Goal: Transaction & Acquisition: Download file/media

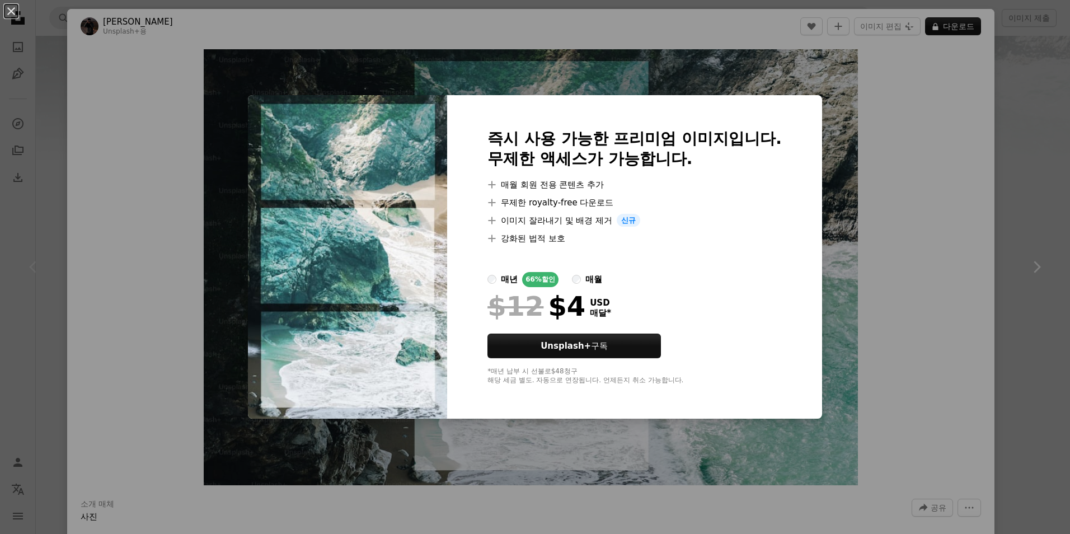
click at [892, 217] on div "An X shape 즉시 사용 가능한 프리미엄 이미지입니다. 무제한 액세스가 가능합니다. A plus sign 매월 회원 전용 콘텐츠 추가 A…" at bounding box center [535, 267] width 1070 height 534
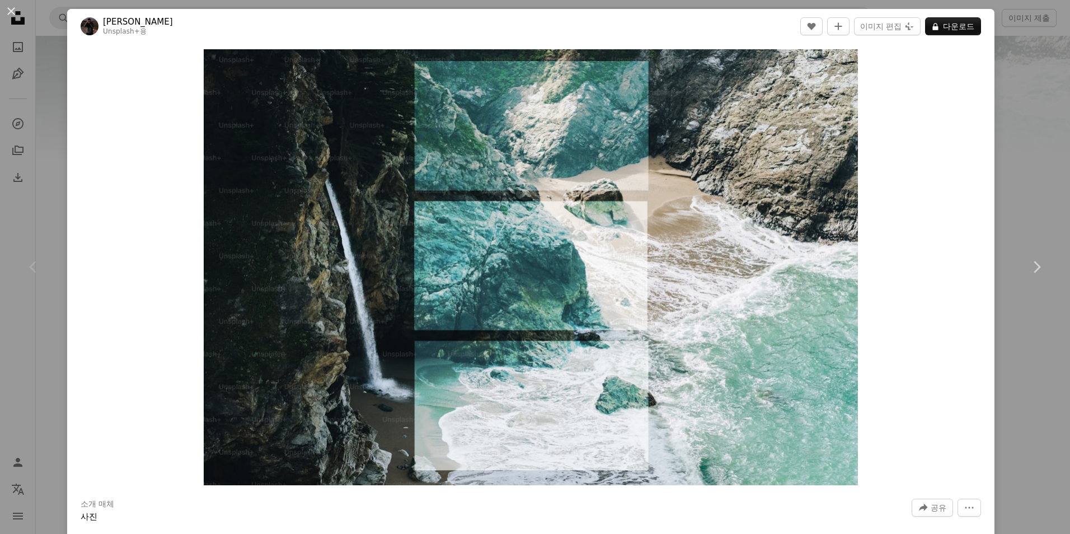
click at [1004, 144] on div "An X shape Chevron left Chevron right [PERSON_NAME] Unsplash+ 용 A heart A plus …" at bounding box center [535, 267] width 1070 height 534
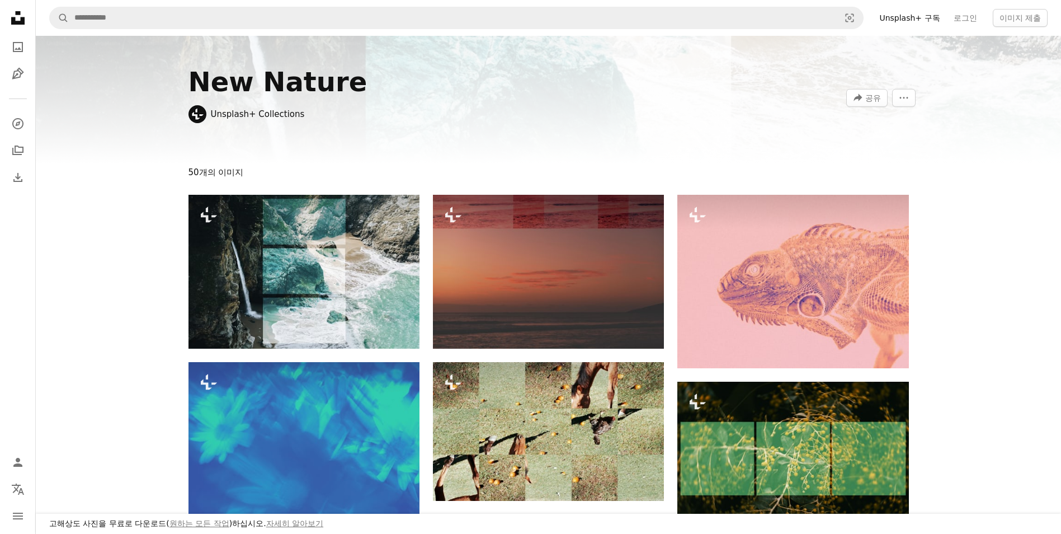
click at [15, 22] on icon at bounding box center [17, 17] width 13 height 13
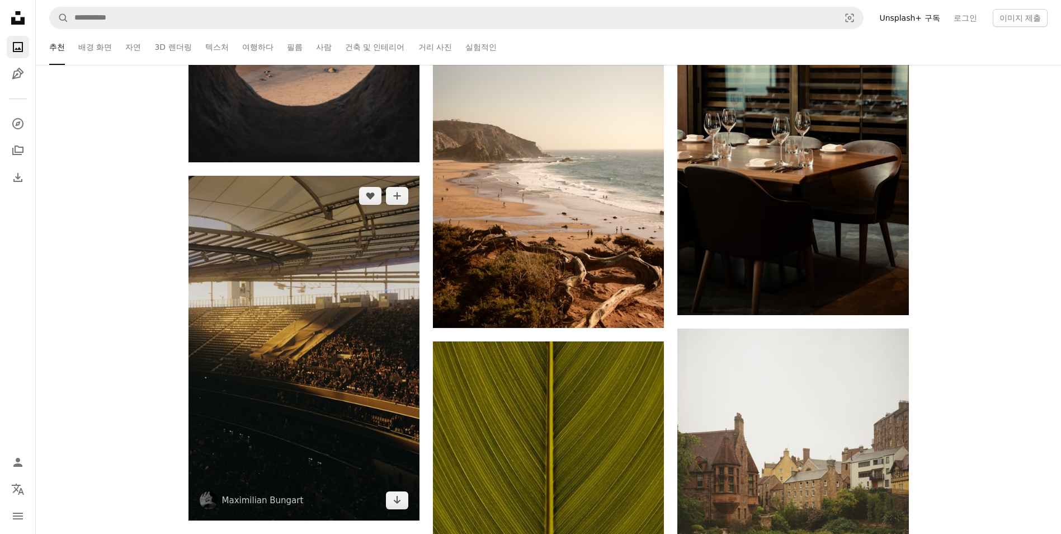
scroll to position [2014, 0]
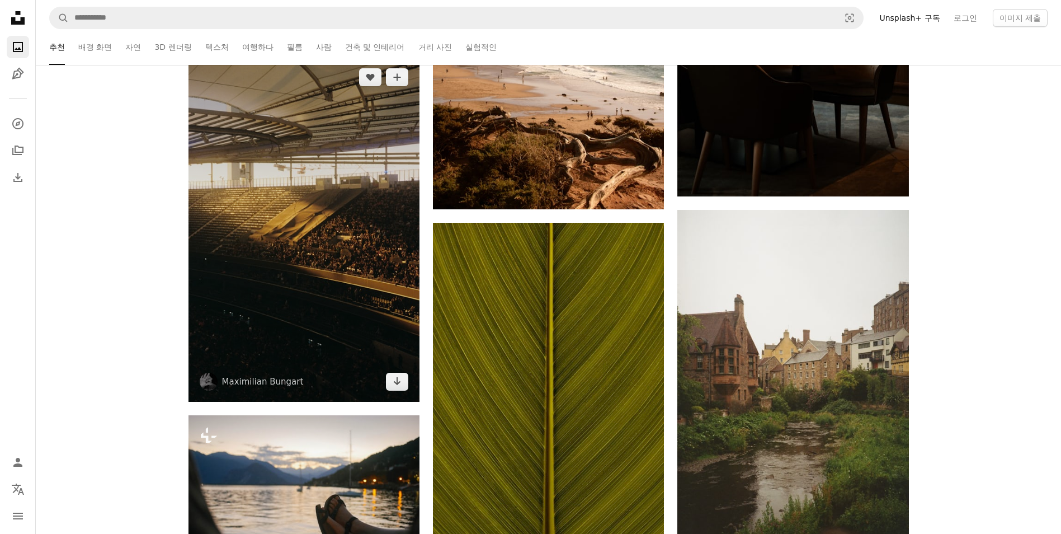
click at [353, 247] on img at bounding box center [304, 229] width 231 height 345
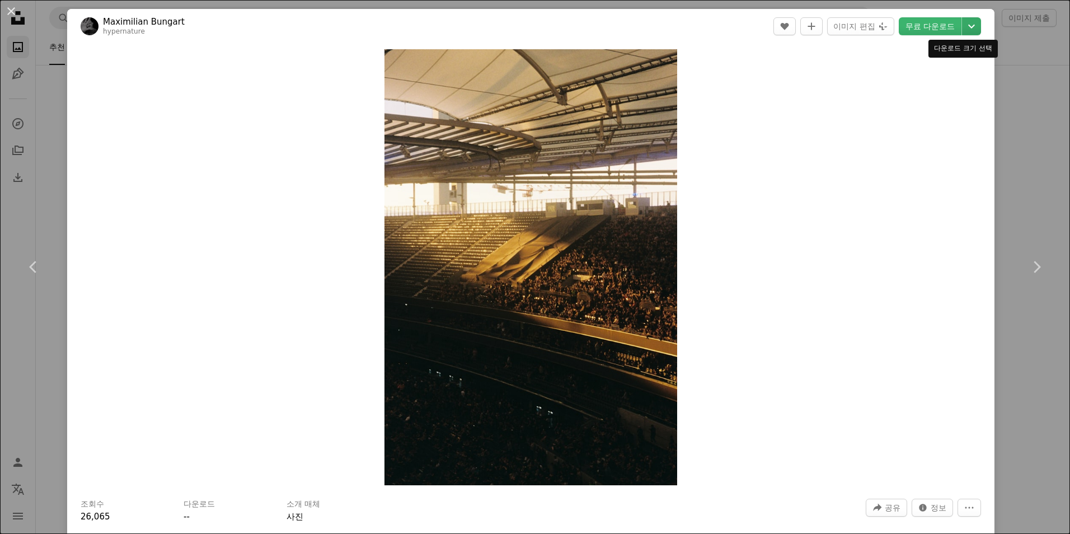
click at [962, 27] on icon "Chevron down" at bounding box center [971, 26] width 18 height 13
click at [933, 119] on span "( 3649 x 5444 )" at bounding box center [942, 123] width 55 height 9
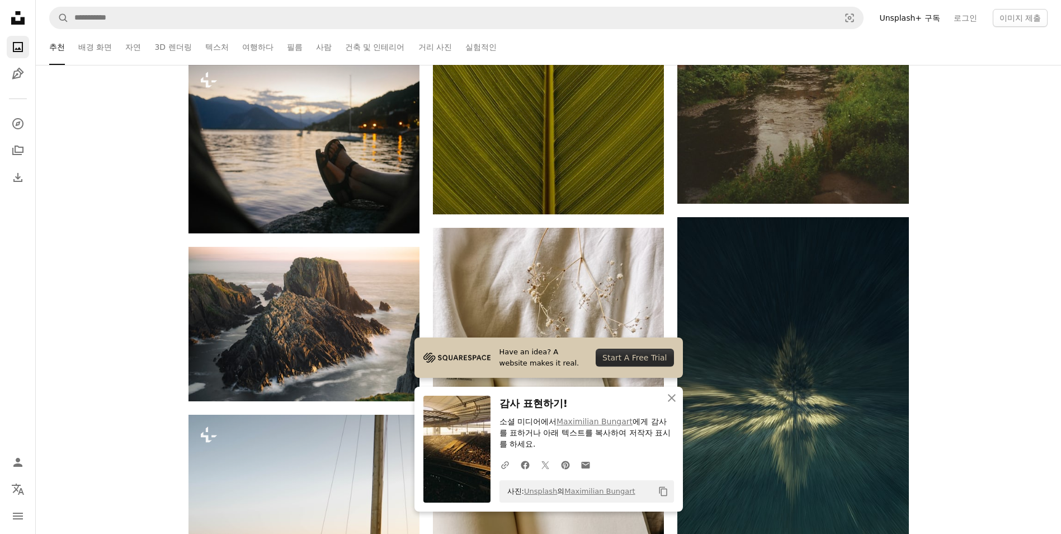
scroll to position [2462, 0]
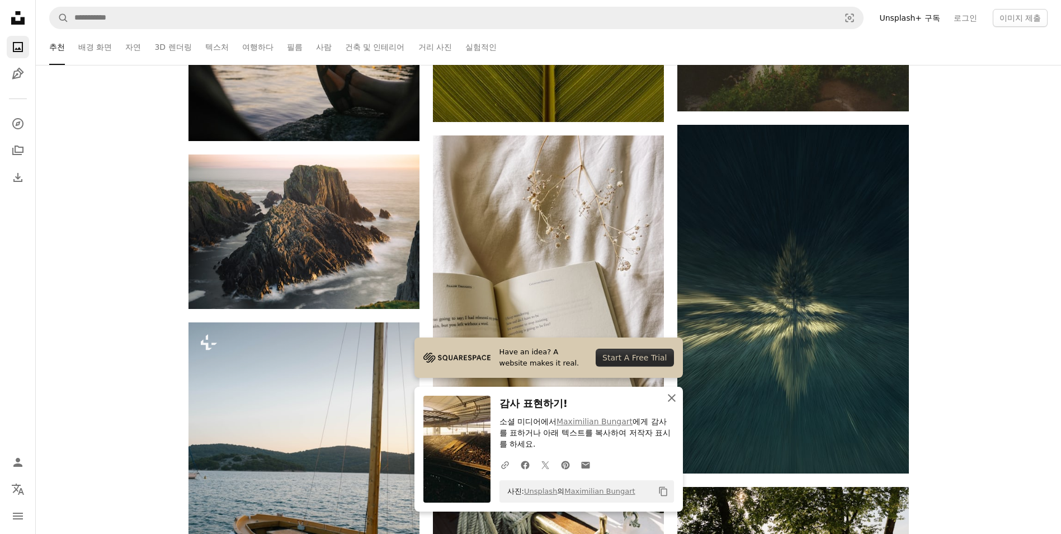
click at [675, 400] on icon "An X shape" at bounding box center [671, 397] width 13 height 13
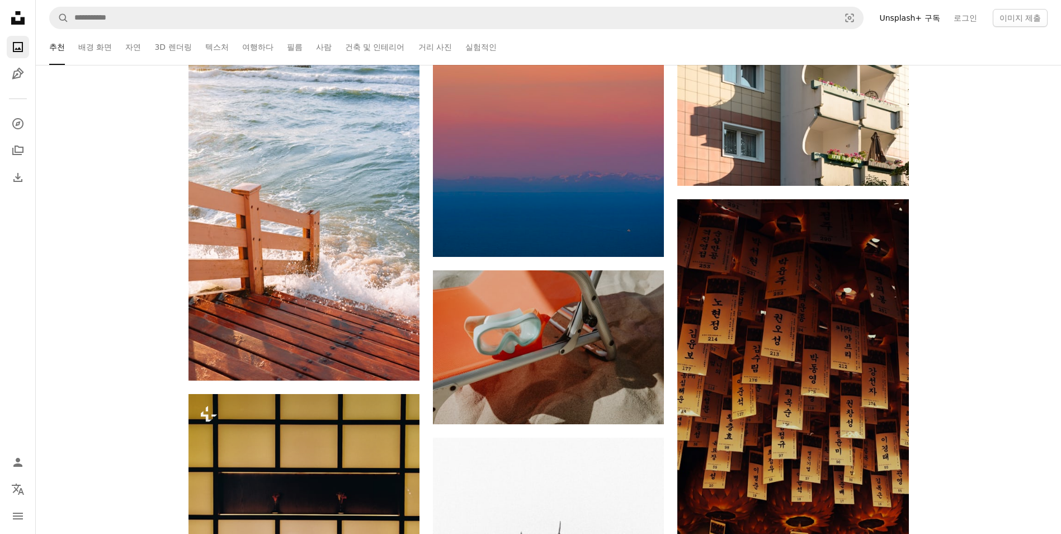
scroll to position [3973, 0]
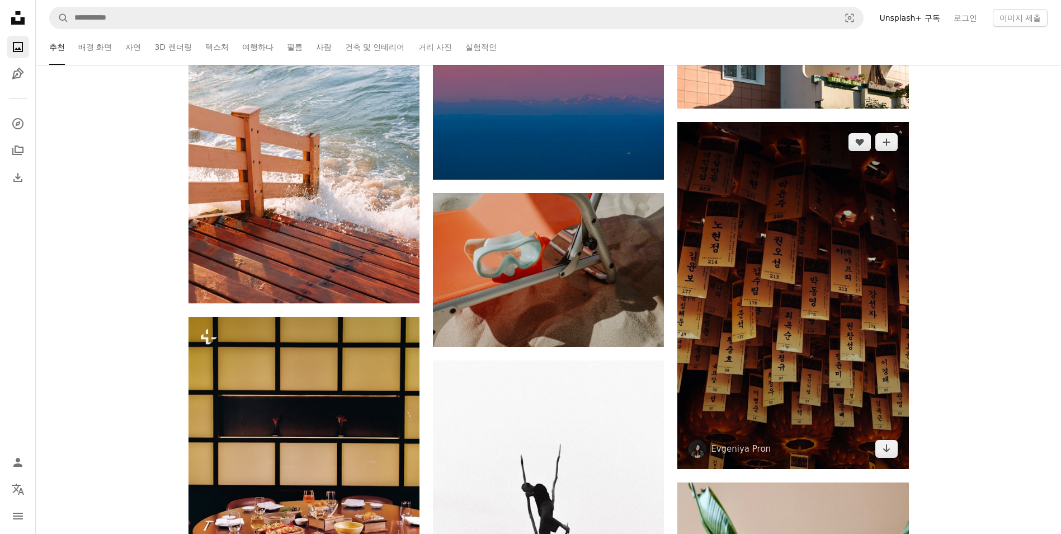
click at [862, 290] on img at bounding box center [793, 295] width 231 height 347
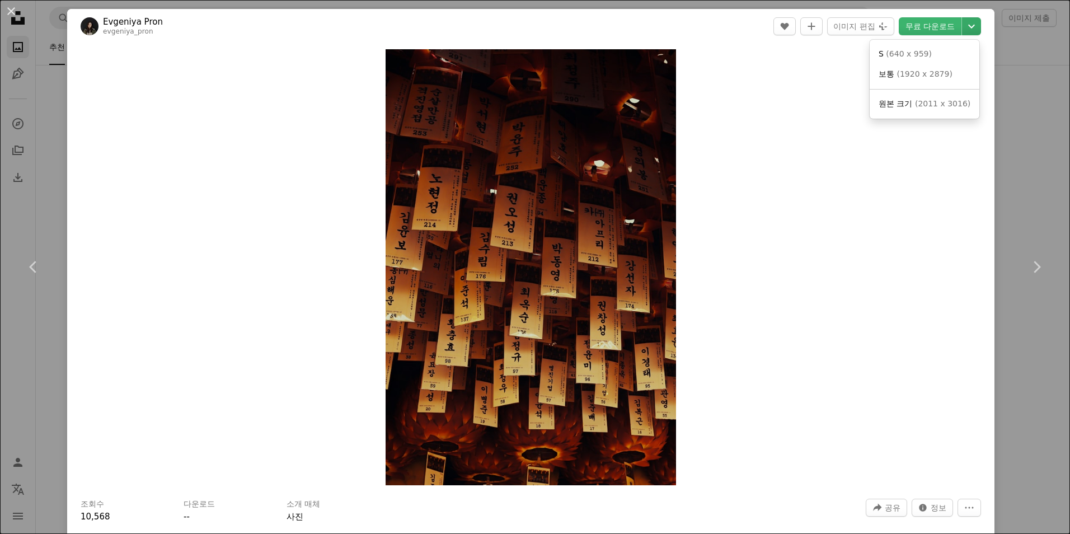
click at [966, 28] on icon "Chevron down" at bounding box center [971, 26] width 18 height 13
click at [1012, 88] on dialog "An X shape Chevron left Chevron right Evgeniya Pron evgeniya_pron A heart A plu…" at bounding box center [535, 267] width 1070 height 534
click at [1003, 106] on div "An X shape Chevron left Chevron right Evgeniya Pron evgeniya_pron A heart A plu…" at bounding box center [535, 267] width 1070 height 534
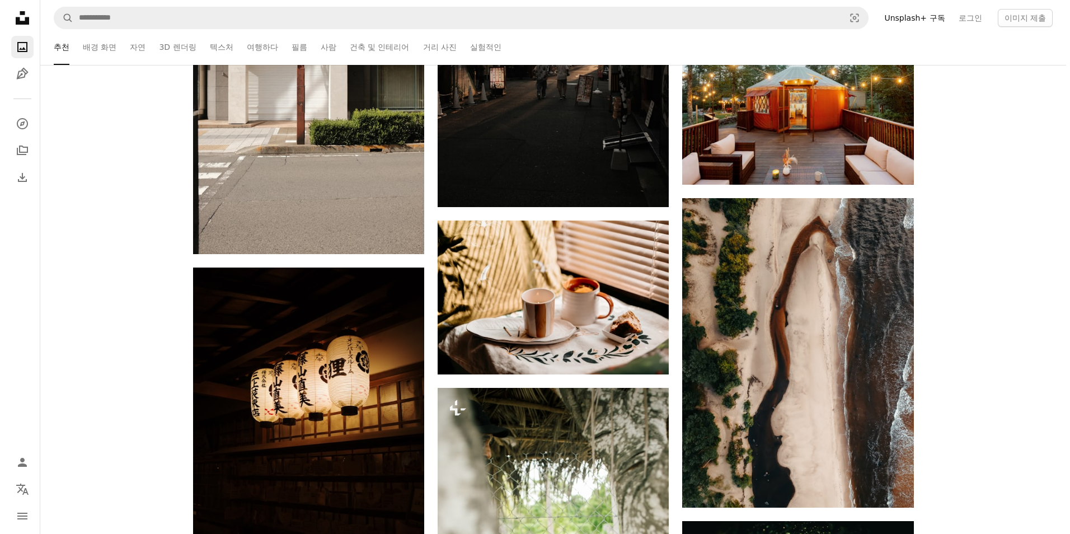
scroll to position [9288, 0]
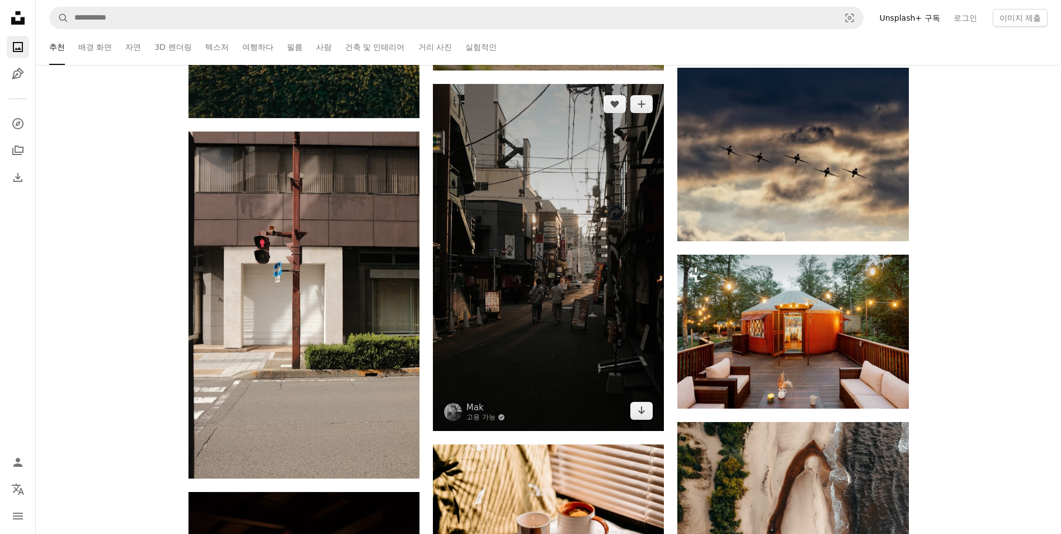
click at [624, 170] on img at bounding box center [548, 257] width 231 height 347
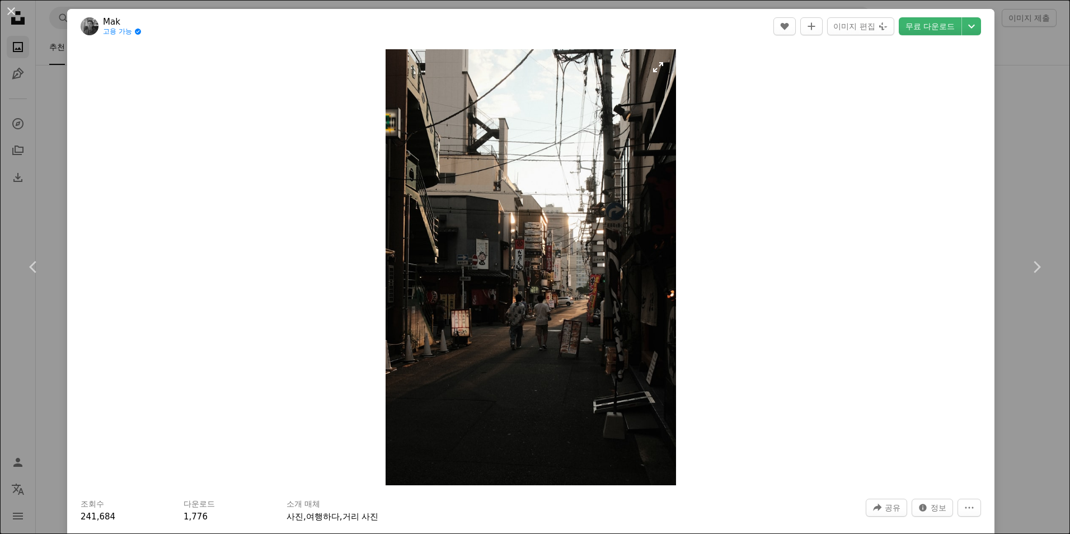
click at [535, 234] on img "이 이미지 확대" at bounding box center [531, 267] width 290 height 436
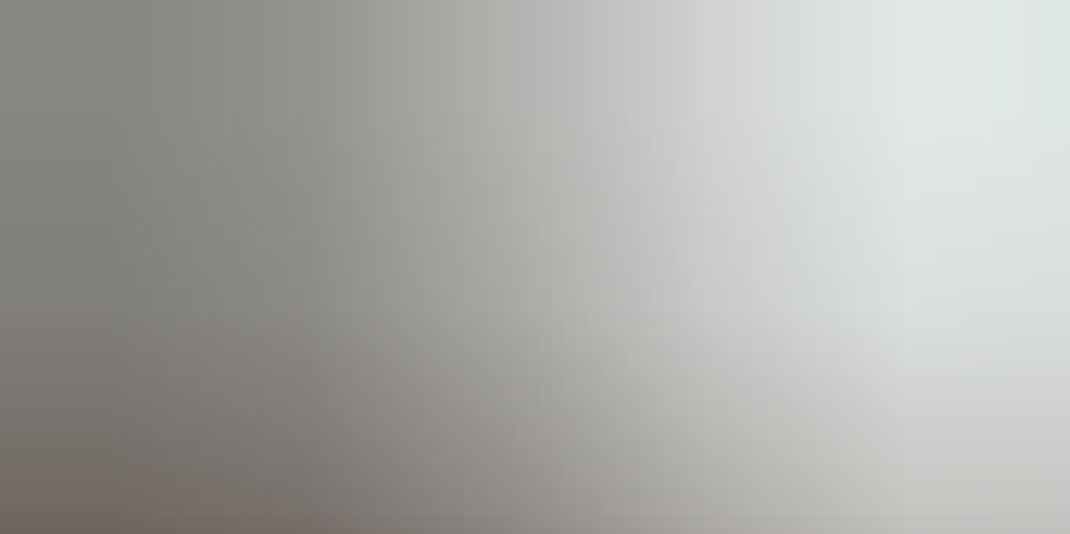
scroll to position [524, 0]
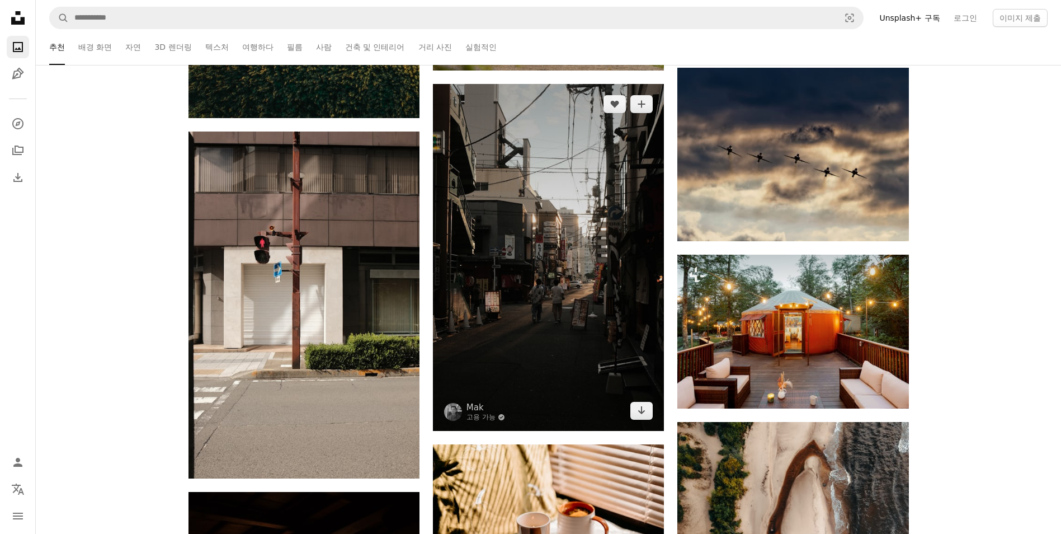
click at [628, 181] on img at bounding box center [548, 257] width 231 height 347
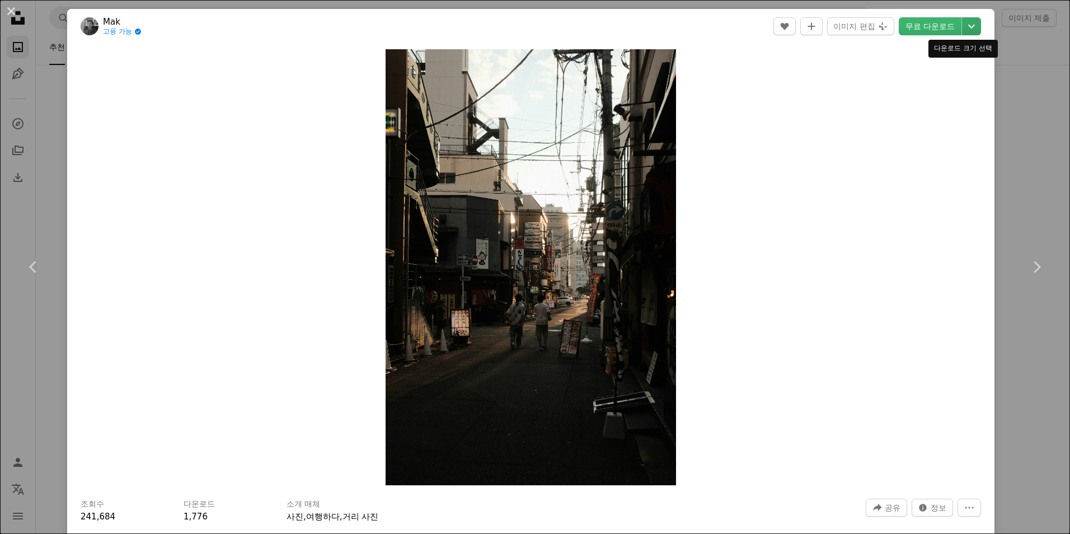
click at [968, 26] on icon "다운로드 크기 선택" at bounding box center [971, 27] width 7 height 4
click at [950, 124] on span "( 3852 x 5778 )" at bounding box center [942, 123] width 55 height 9
